Goal: Check status: Check status

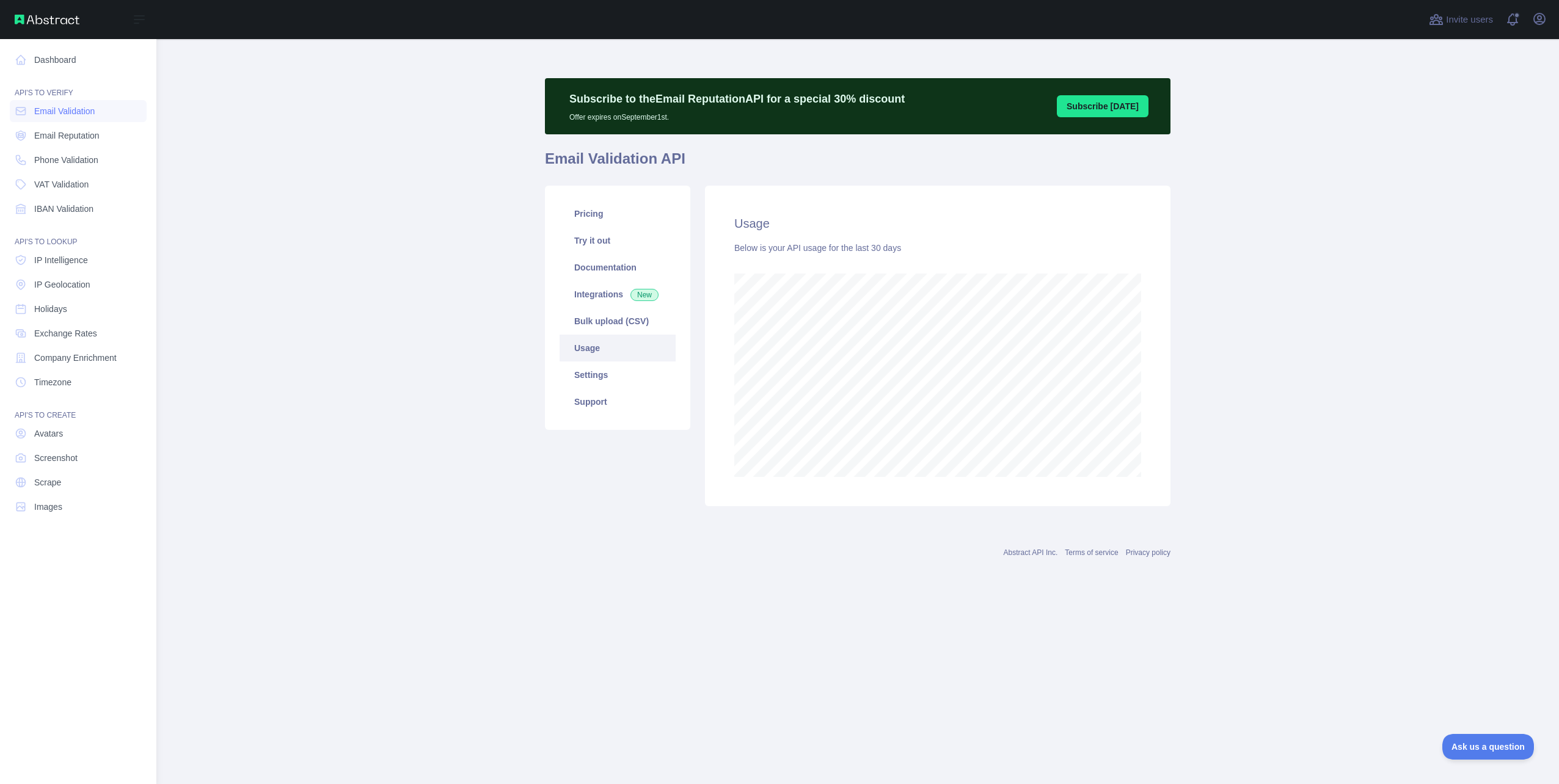
scroll to position [609862, 609524]
click at [59, 58] on link "Dashboard" at bounding box center [78, 60] width 137 height 22
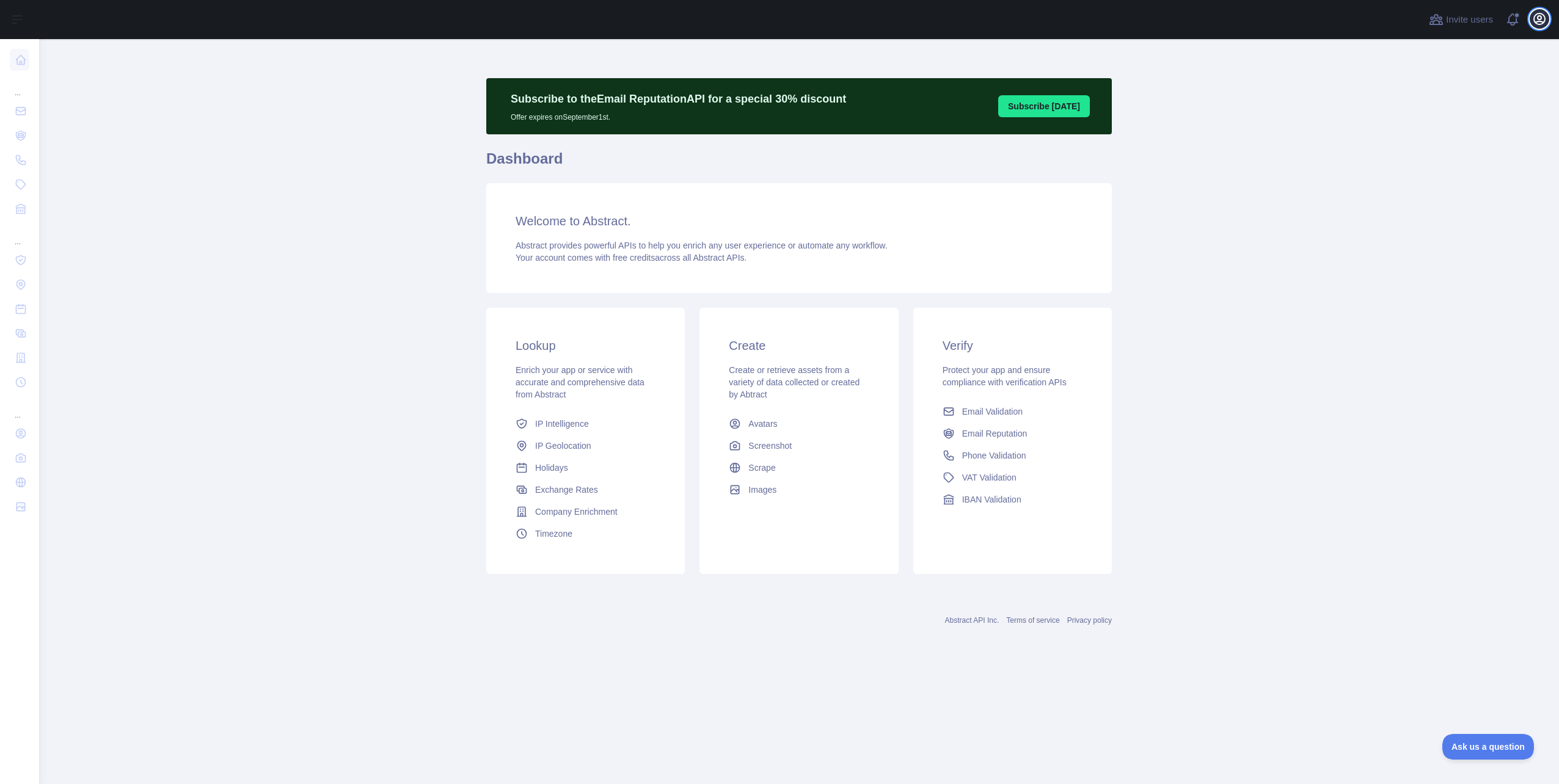
click at [1540, 20] on icon "button" at bounding box center [1539, 19] width 15 height 15
click at [1301, 121] on main "Subscribe to the Email Reputation API for a special 30 % discount Offer expires…" at bounding box center [799, 412] width 1520 height 745
click at [988, 414] on span "Email Validation" at bounding box center [992, 412] width 61 height 12
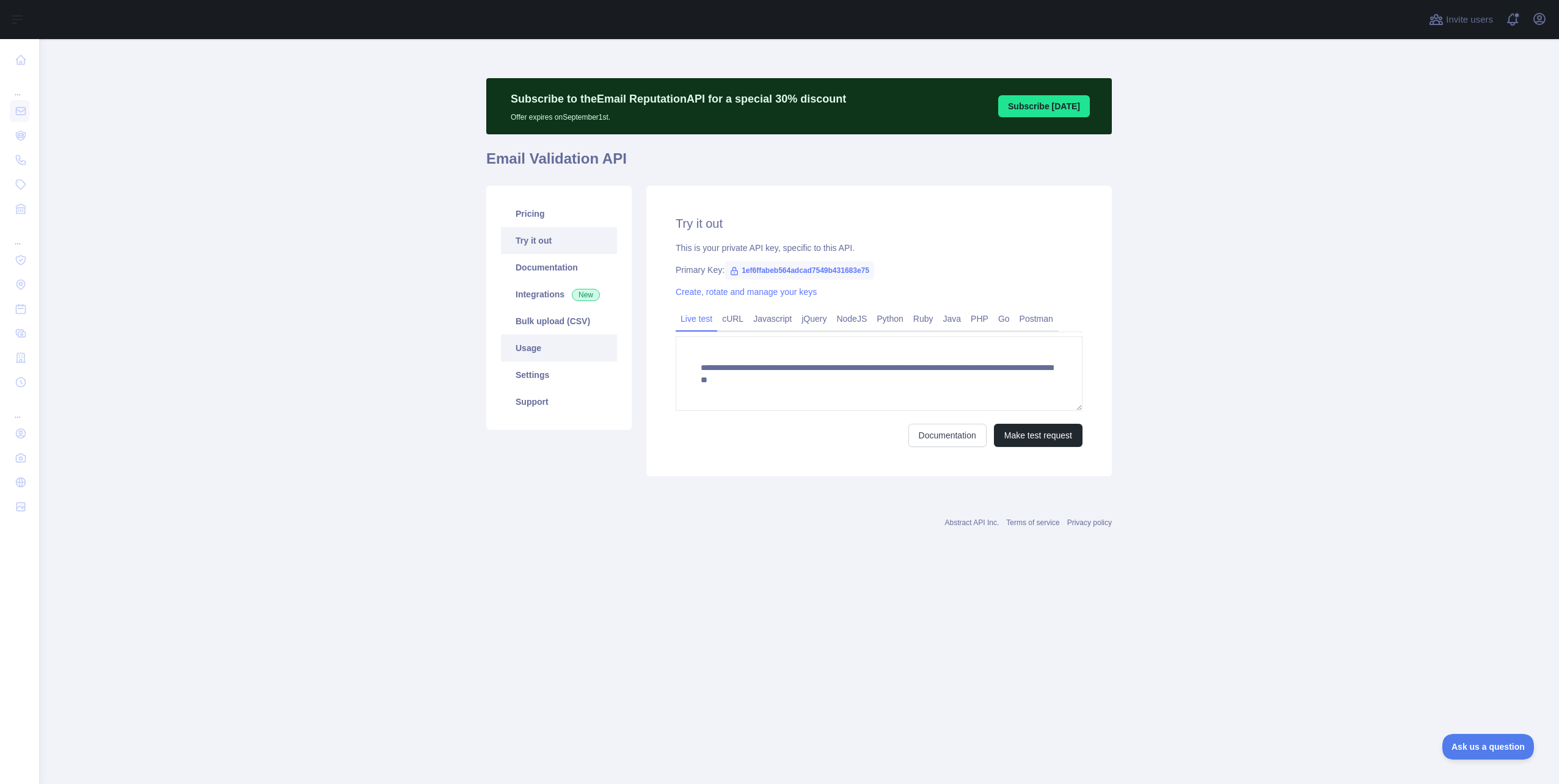
click at [528, 350] on link "Usage" at bounding box center [559, 348] width 116 height 27
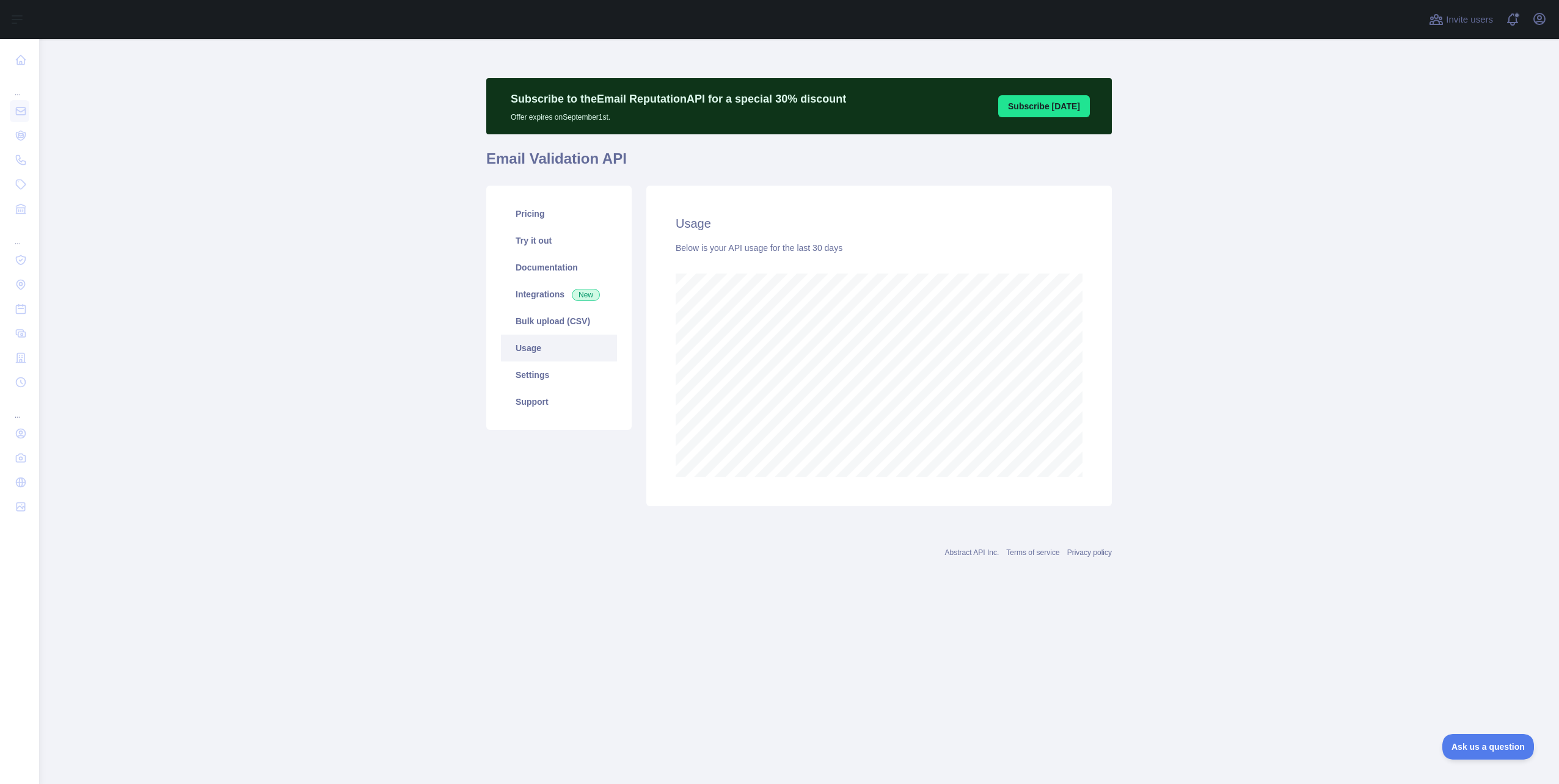
scroll to position [745, 1520]
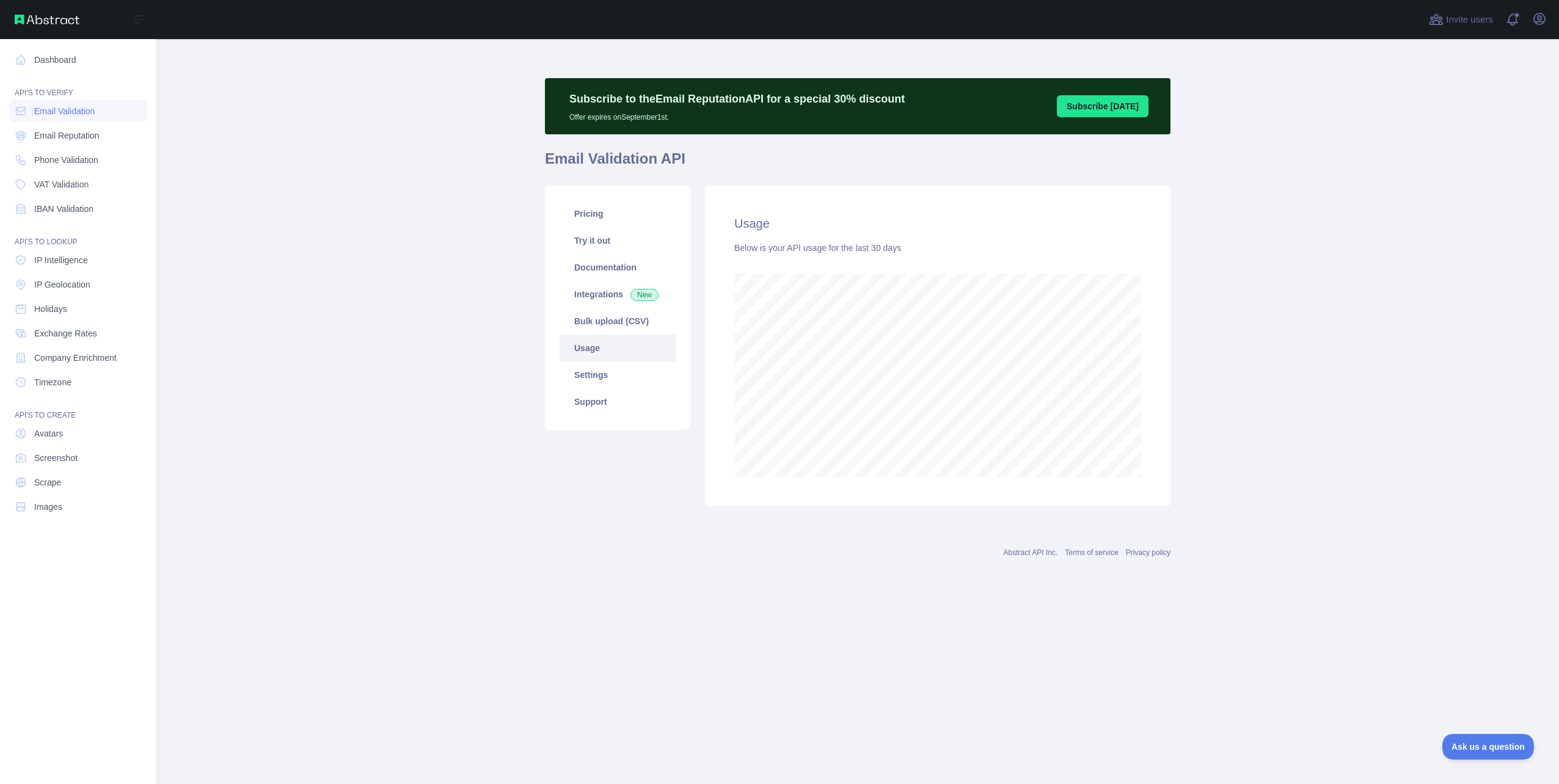
scroll to position [609862, 609406]
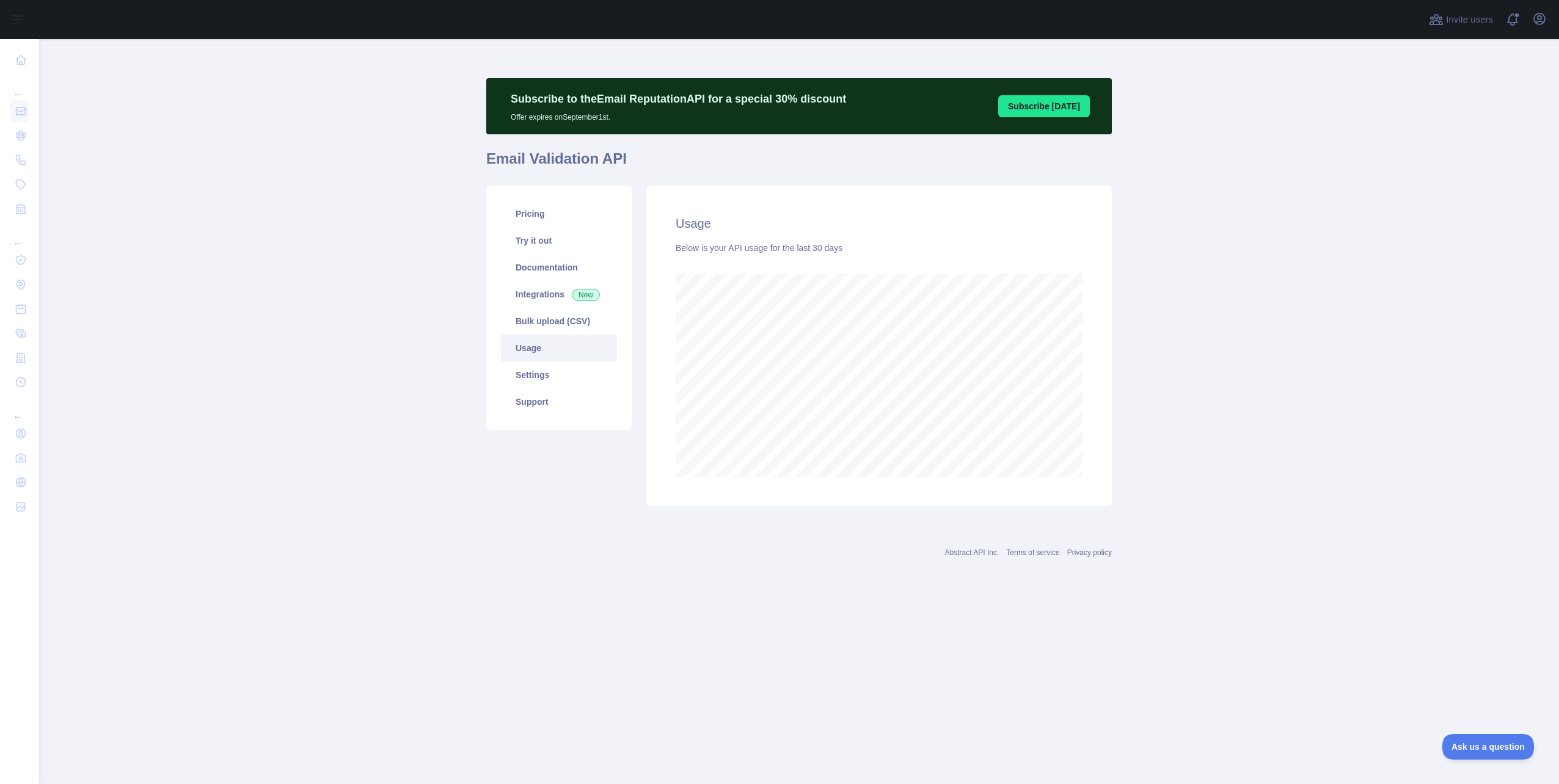
scroll to position [609862, 609406]
